Goal: Task Accomplishment & Management: Complete application form

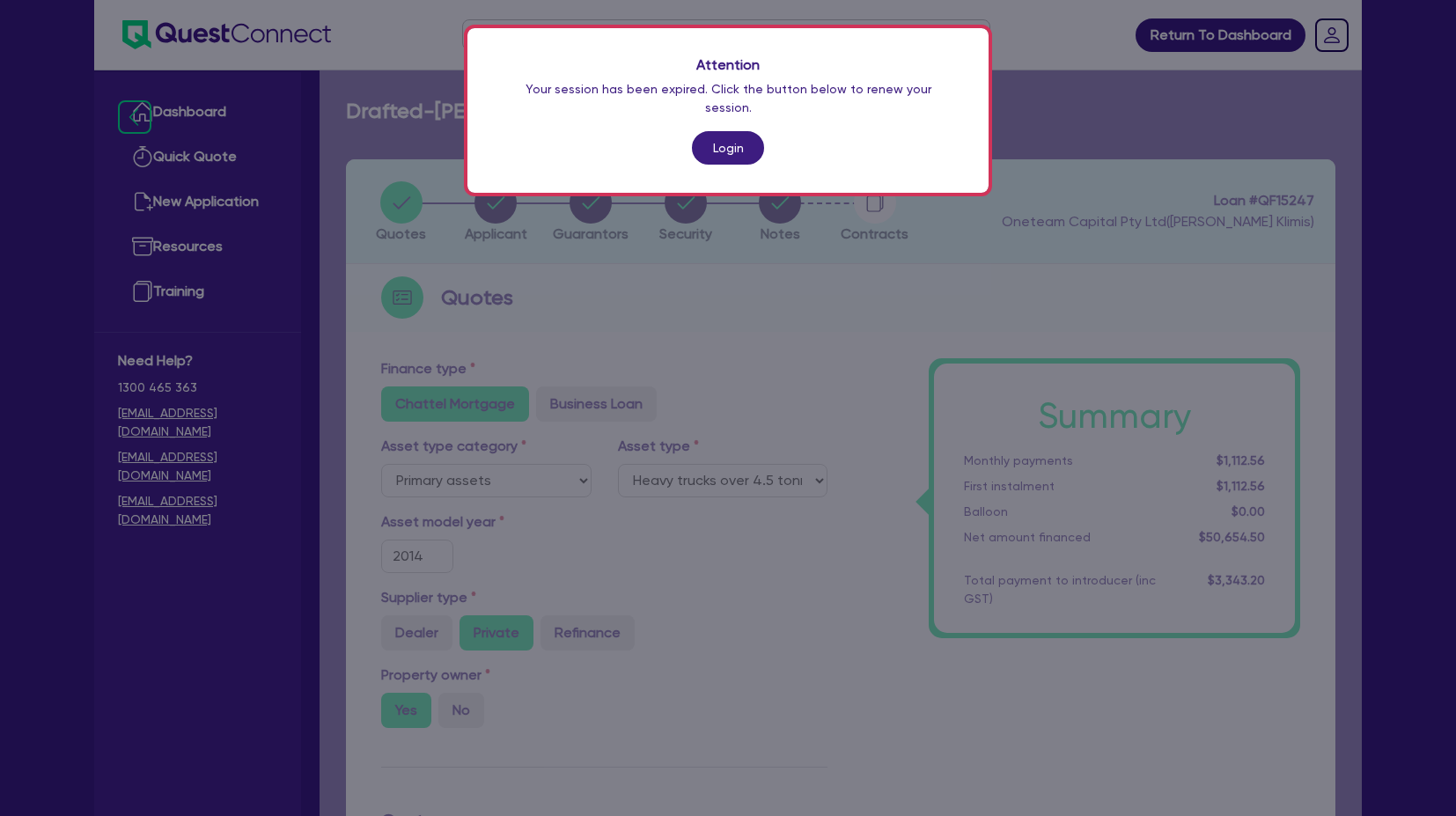
select select "PRIMARY_ASSETS"
select select "HEAVY_TRUCKS"
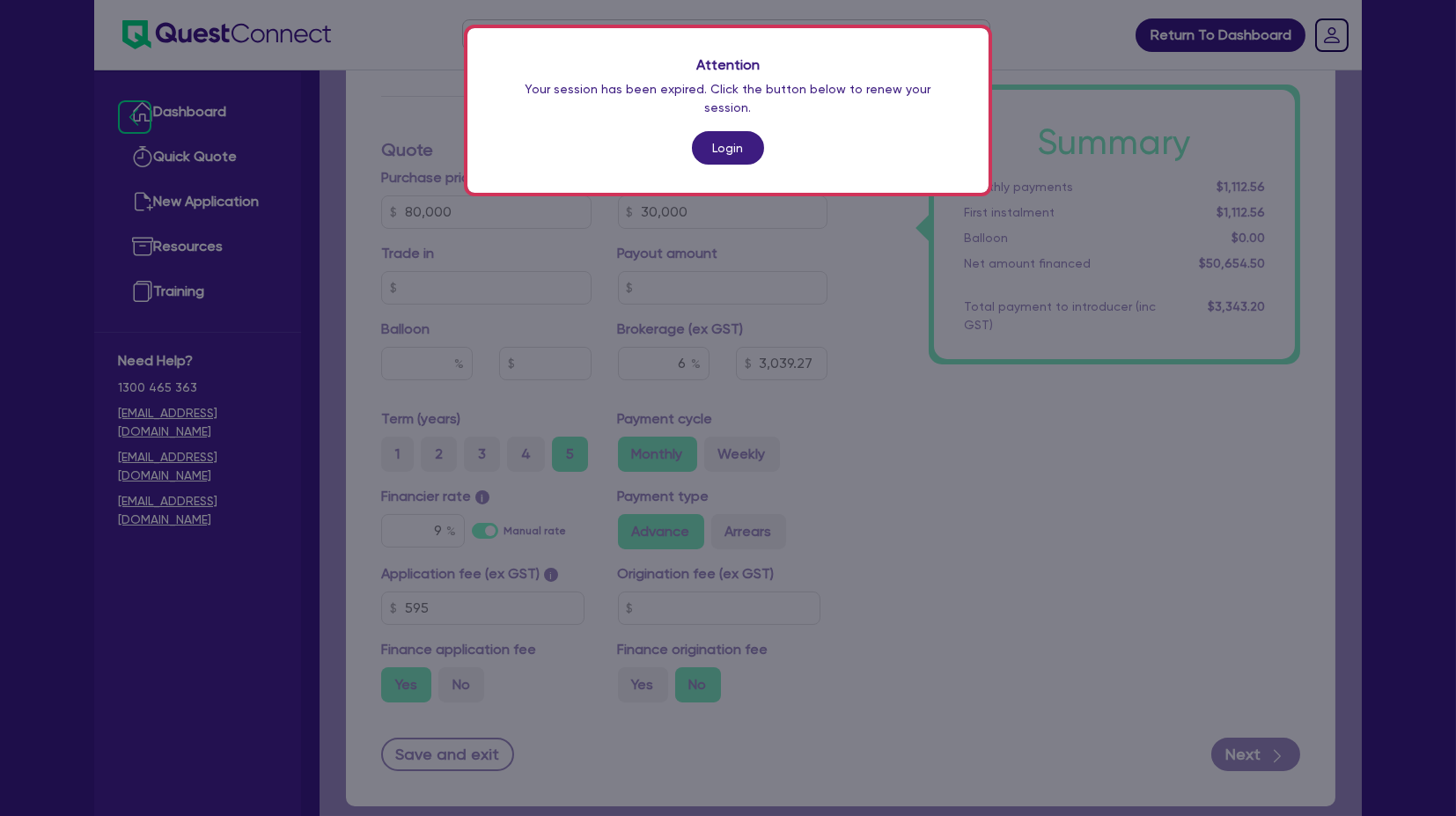
scroll to position [670, 0]
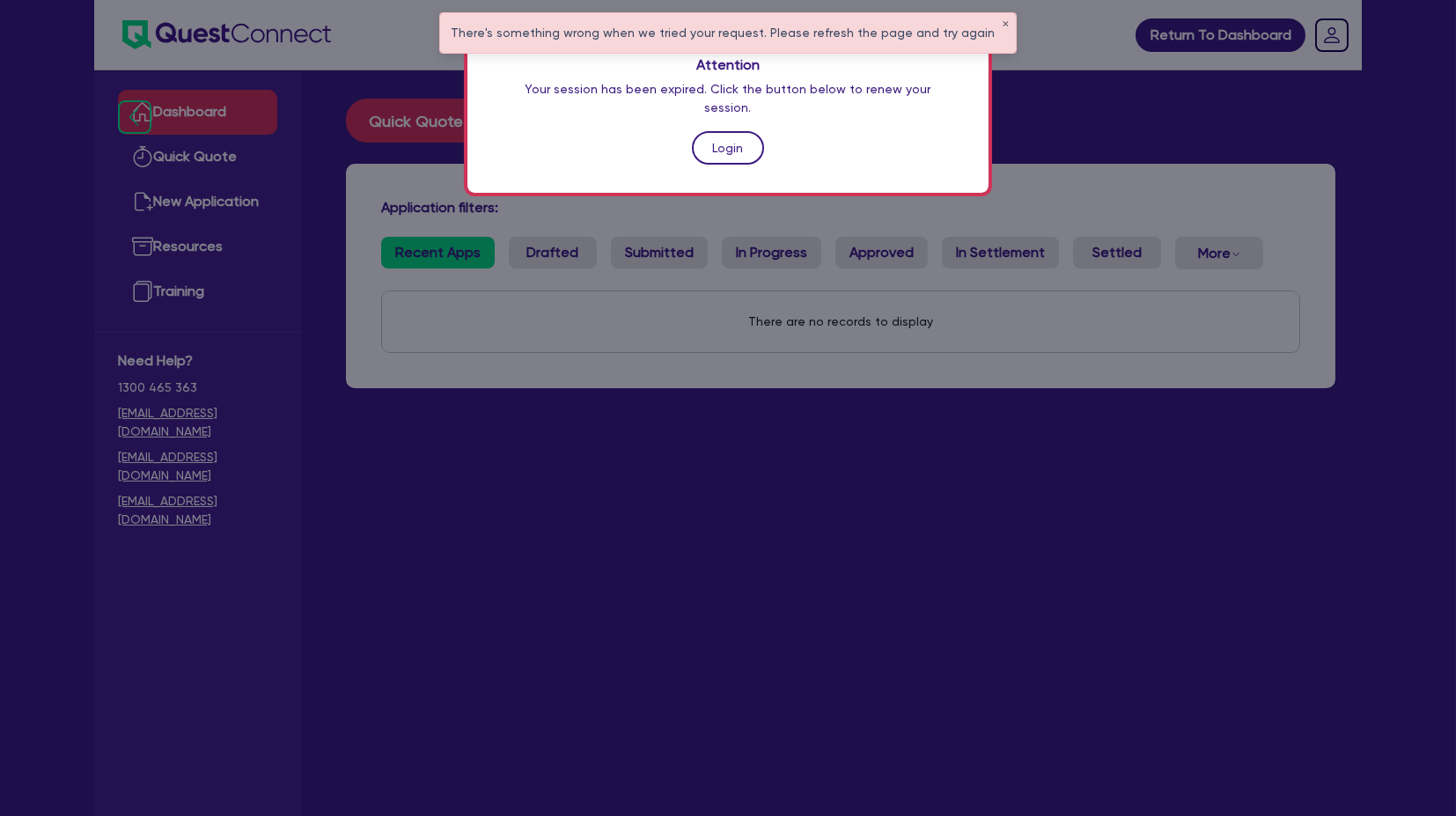
click at [709, 131] on link "Login" at bounding box center [728, 148] width 72 height 33
